Goal: Find specific page/section: Find specific page/section

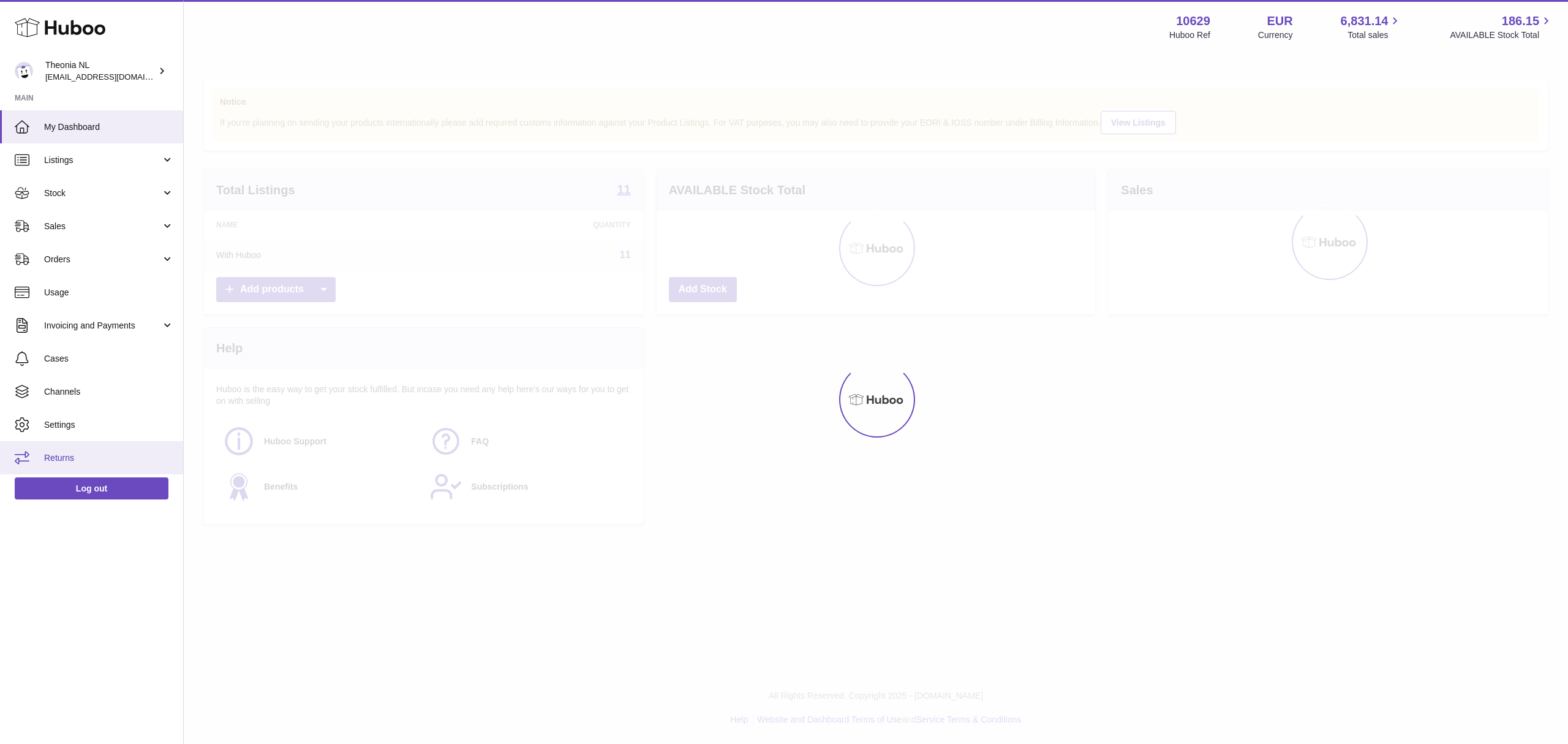
click at [54, 464] on span "Returns" at bounding box center [109, 458] width 130 height 12
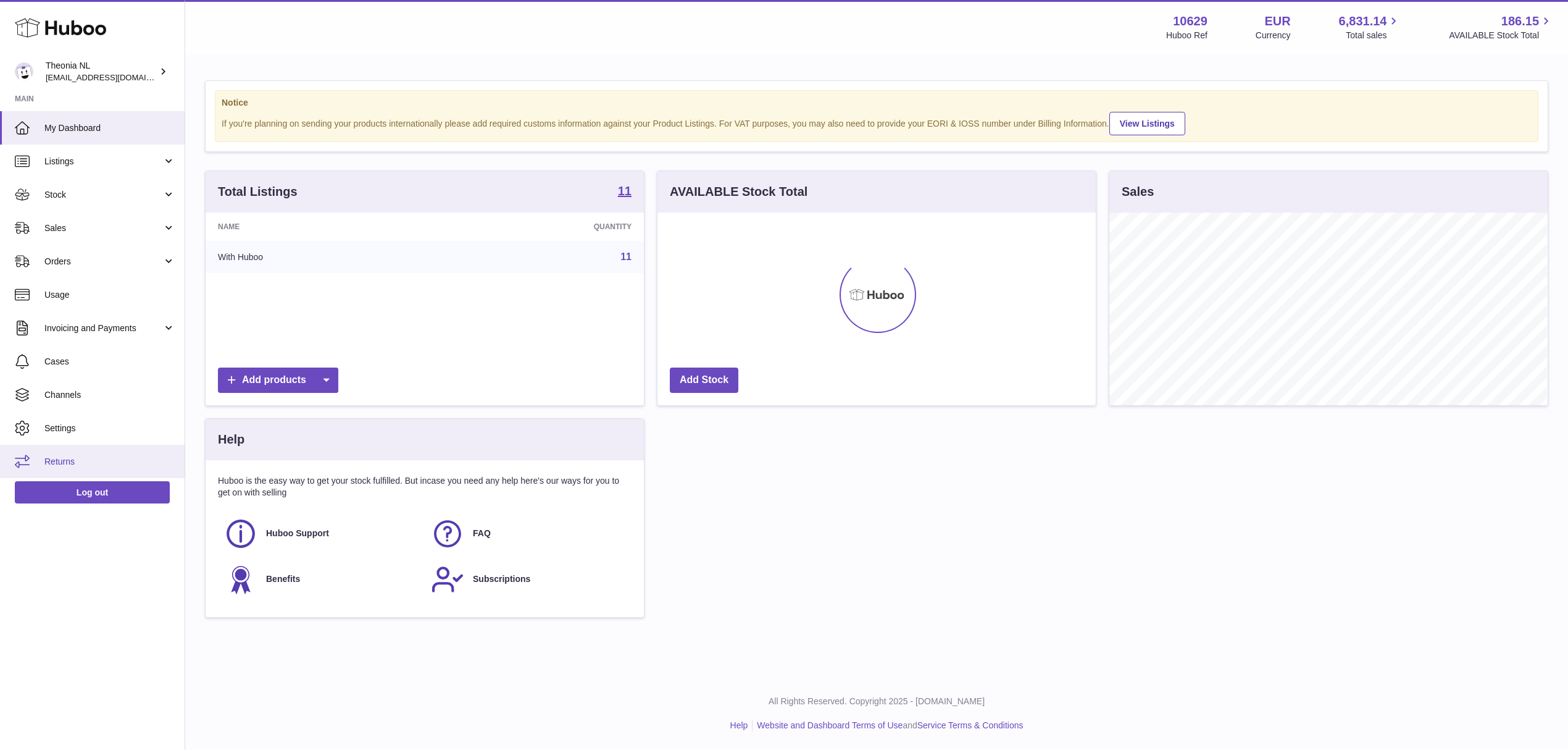
scroll to position [193, 438]
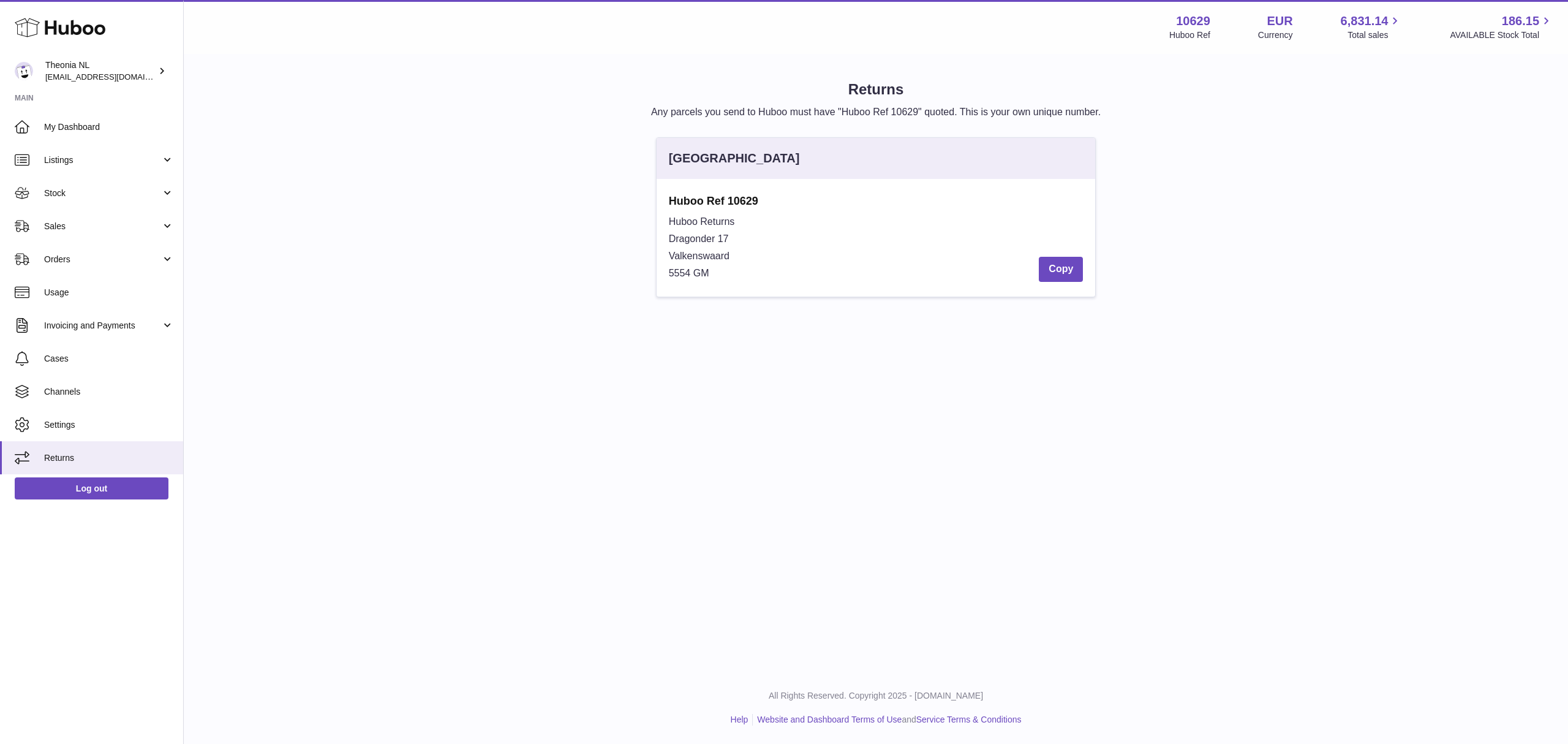
drag, startPoint x: 669, startPoint y: 265, endPoint x: 765, endPoint y: 324, distance: 112.7
click at [765, 297] on div "Huboo Ref 10629 Huboo Returns Dragonder 17 Valkenswaard 5554 GM Copy" at bounding box center [876, 237] width 439 height 117
copy div "Dragonder 17 Valkenswaard 5554 GM"
drag, startPoint x: 93, startPoint y: 499, endPoint x: 128, endPoint y: 503, distance: 35.2
click at [92, 499] on link "Log out" at bounding box center [92, 488] width 153 height 22
